Goal: Information Seeking & Learning: Learn about a topic

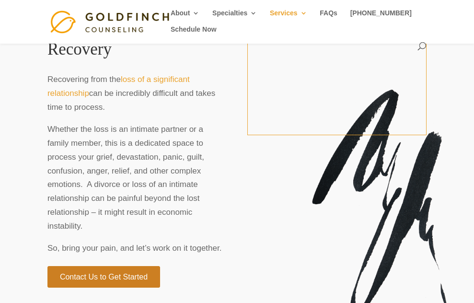
scroll to position [3360, 0]
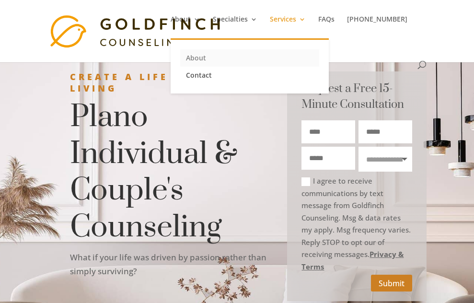
click at [196, 56] on link "About" at bounding box center [249, 57] width 139 height 17
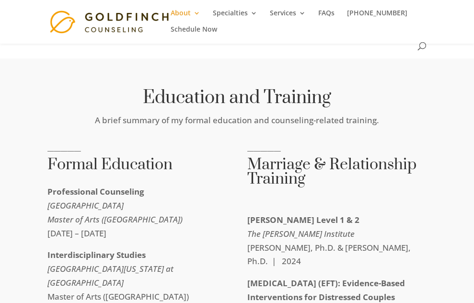
scroll to position [2484, 0]
